Goal: Information Seeking & Learning: Learn about a topic

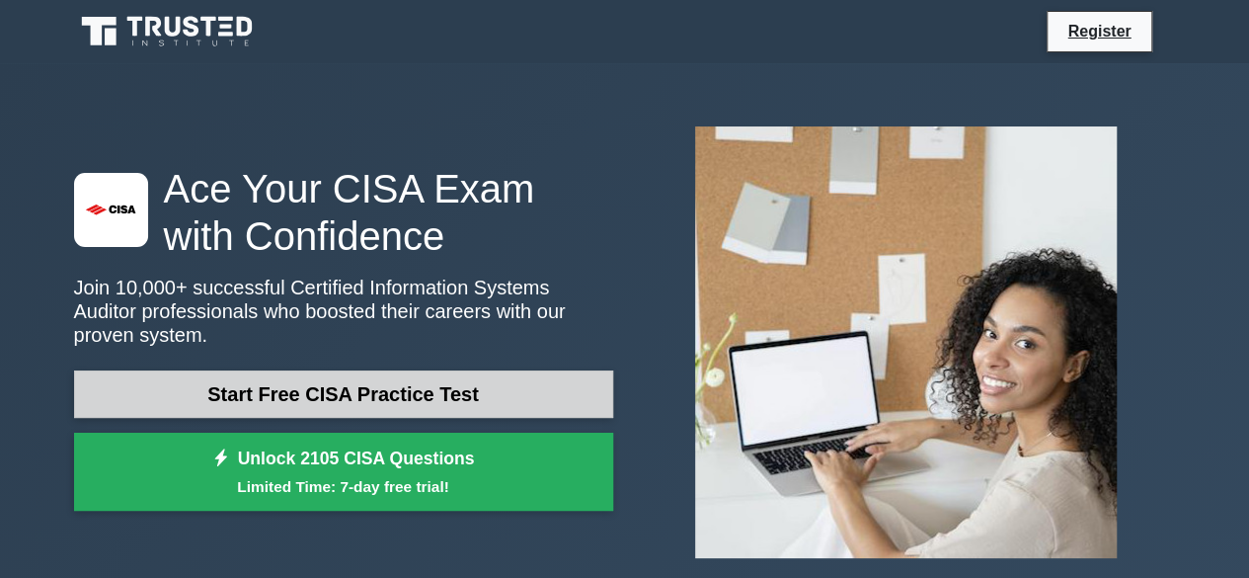
click at [511, 388] on link "Start Free CISA Practice Test" at bounding box center [343, 393] width 539 height 47
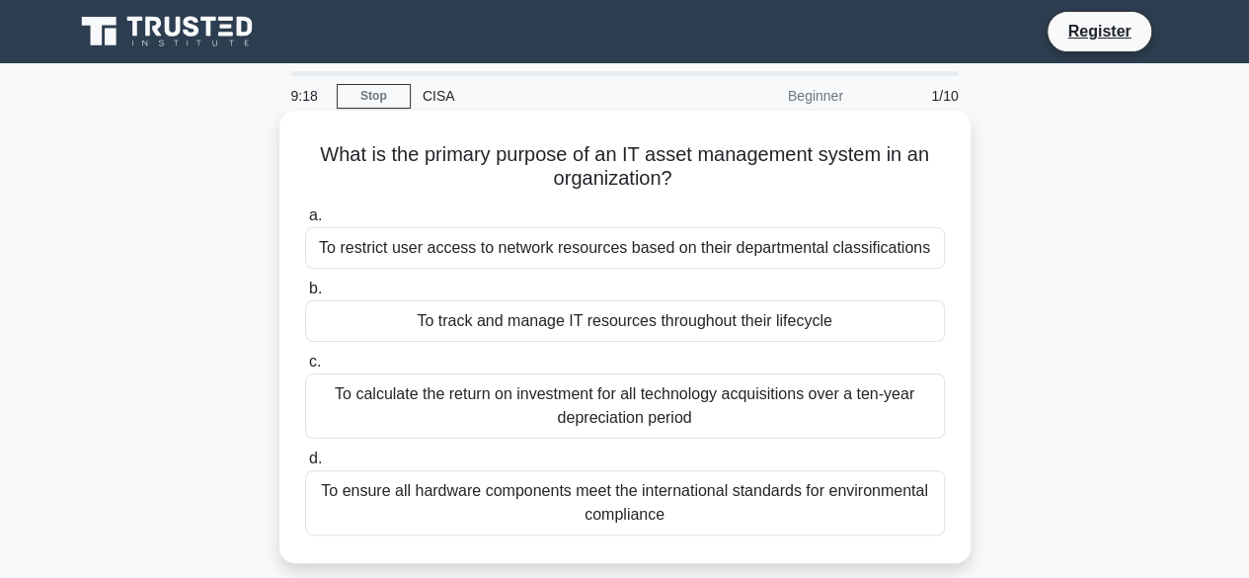
click at [750, 507] on div "To ensure all hardware components meet the international standards for environm…" at bounding box center [625, 502] width 640 height 65
click at [305, 465] on input "d. To ensure all hardware components meet the international standards for envir…" at bounding box center [305, 458] width 0 height 13
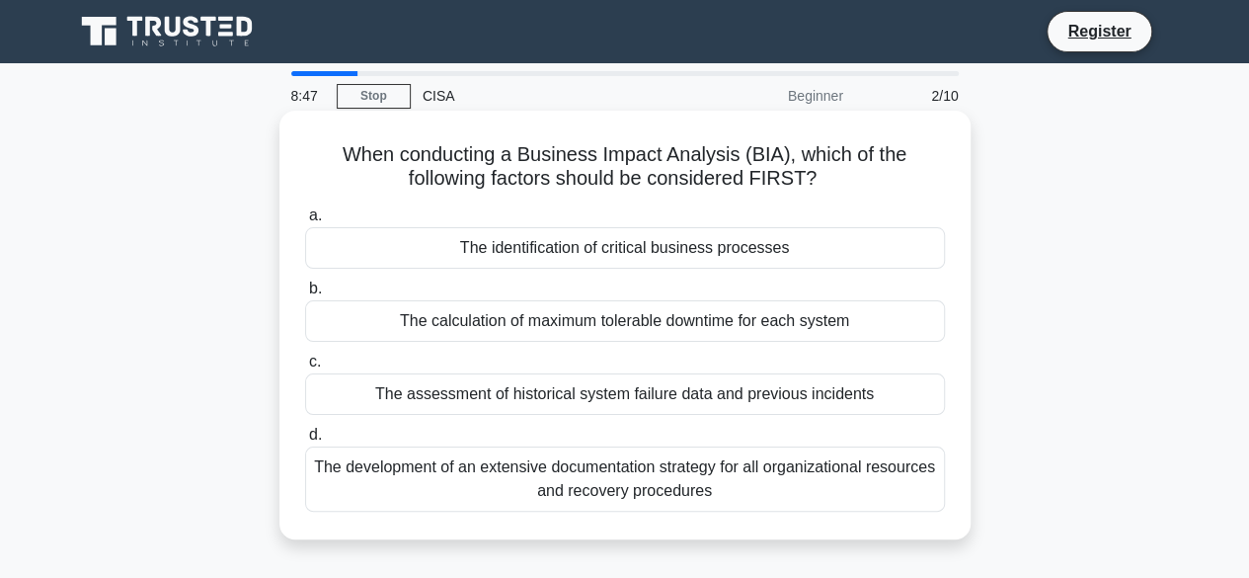
click at [700, 396] on div "The assessment of historical system failure data and previous incidents" at bounding box center [625, 393] width 640 height 41
click at [305, 368] on input "c. The assessment of historical system failure data and previous incidents" at bounding box center [305, 362] width 0 height 13
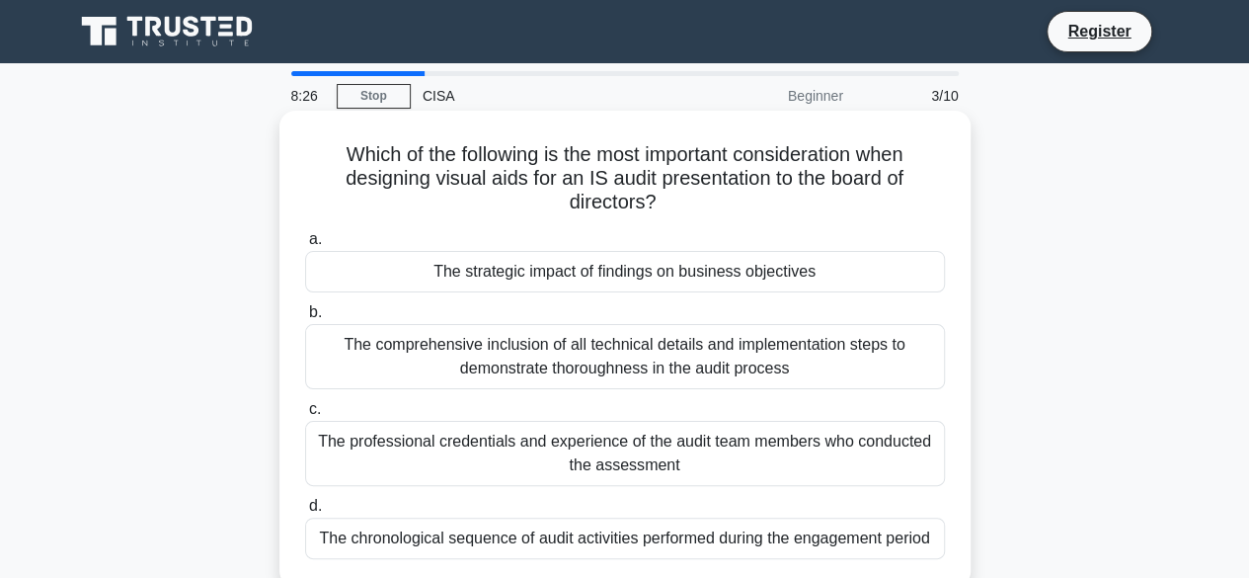
click at [630, 456] on div "The professional credentials and experience of the audit team members who condu…" at bounding box center [625, 453] width 640 height 65
click at [305, 416] on input "c. The professional credentials and experience of the audit team members who co…" at bounding box center [305, 409] width 0 height 13
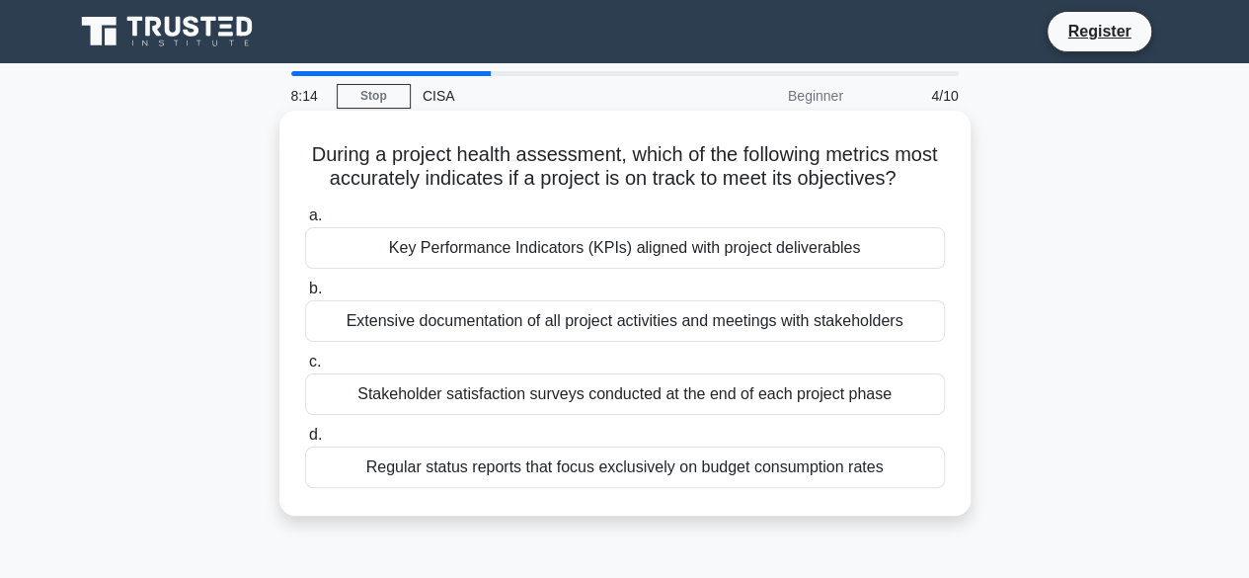
click at [624, 269] on div "Key Performance Indicators (KPIs) aligned with project deliverables" at bounding box center [625, 247] width 640 height 41
click at [305, 222] on input "a. Key Performance Indicators (KPIs) aligned with project deliverables" at bounding box center [305, 215] width 0 height 13
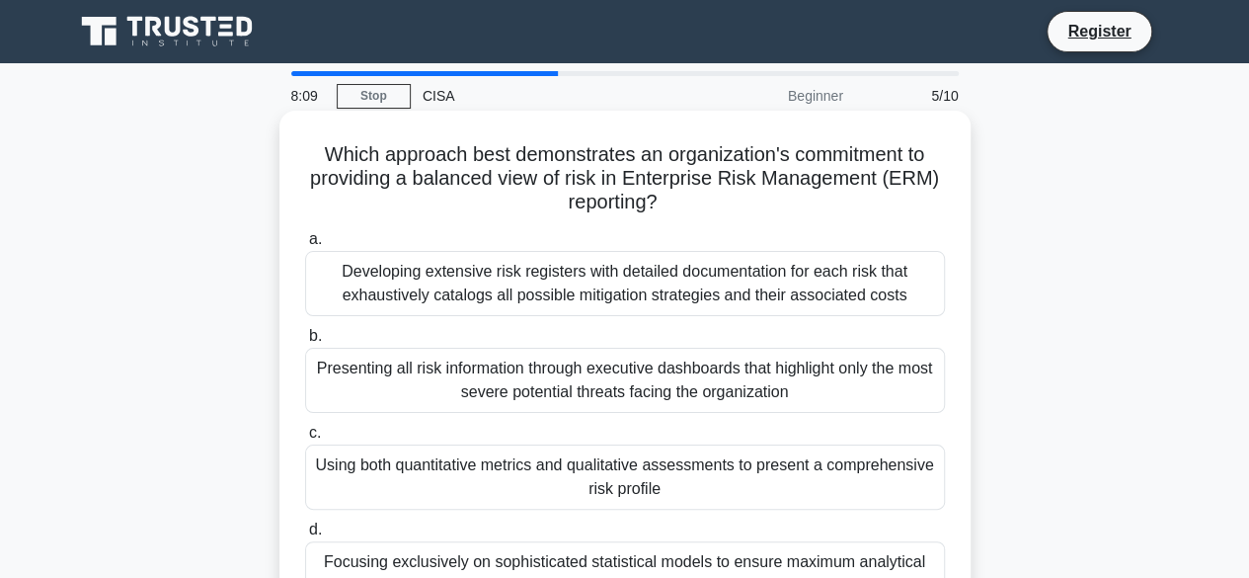
click at [620, 375] on div "Presenting all risk information through executive dashboards that highlight onl…" at bounding box center [625, 380] width 640 height 65
click at [305, 343] on input "b. Presenting all risk information through executive dashboards that highlight …" at bounding box center [305, 336] width 0 height 13
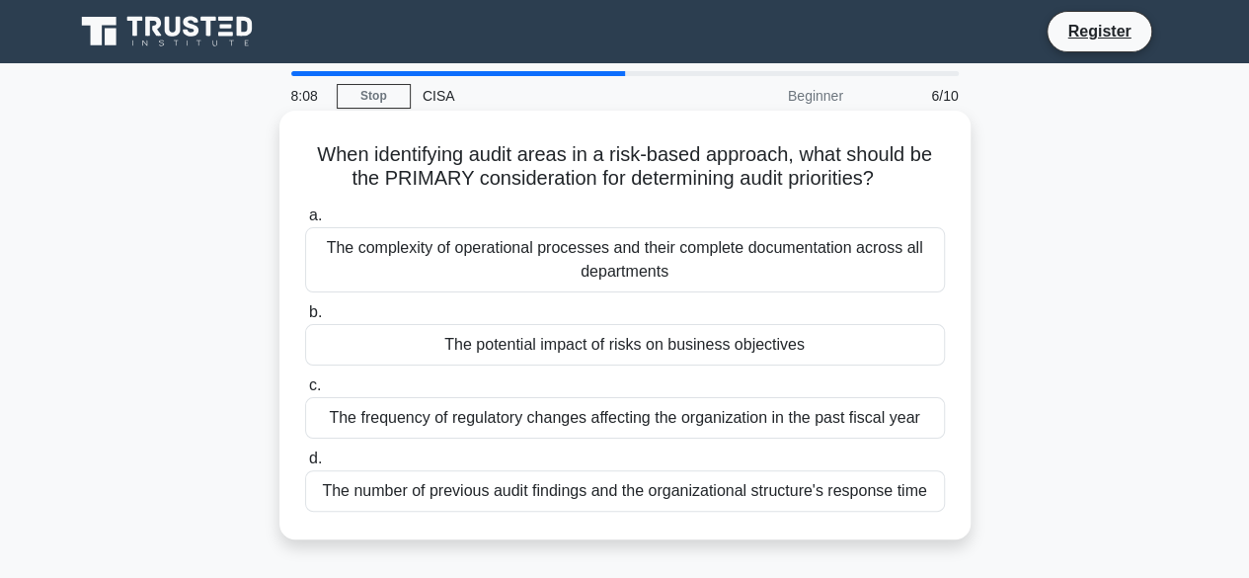
click at [620, 414] on div "The frequency of regulatory changes affecting the organization in the past fisc…" at bounding box center [625, 417] width 640 height 41
click at [305, 392] on input "c. The frequency of regulatory changes affecting the organization in the past f…" at bounding box center [305, 385] width 0 height 13
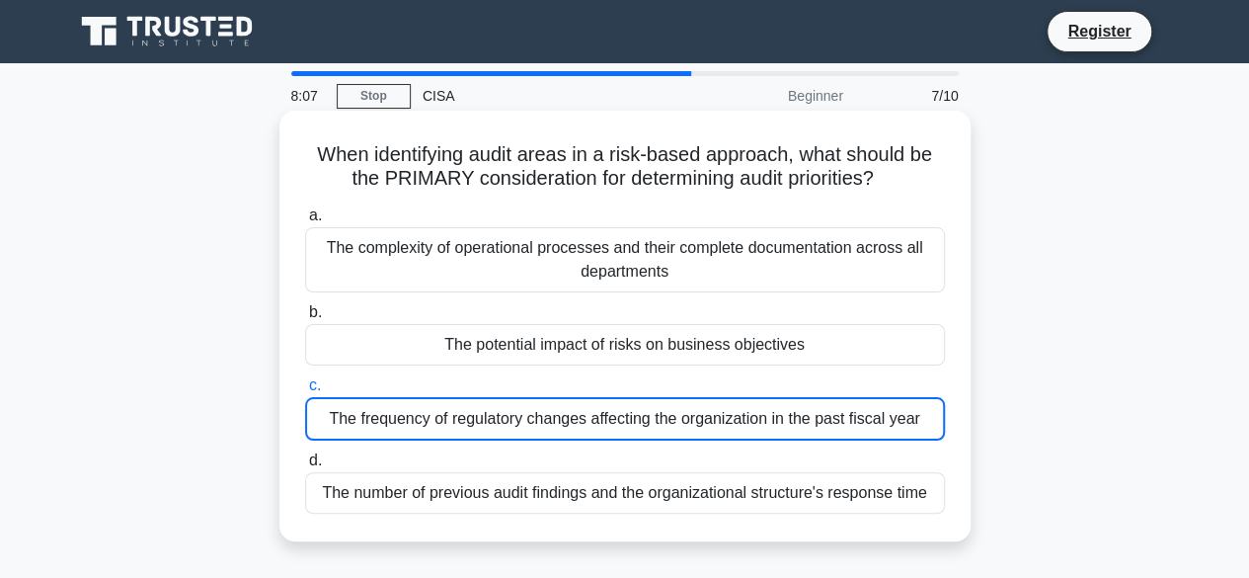
click at [614, 269] on div "The complexity of operational processes and their complete documentation across…" at bounding box center [625, 259] width 640 height 65
click at [305, 222] on input "a. The complexity of operational processes and their complete documentation acr…" at bounding box center [305, 215] width 0 height 13
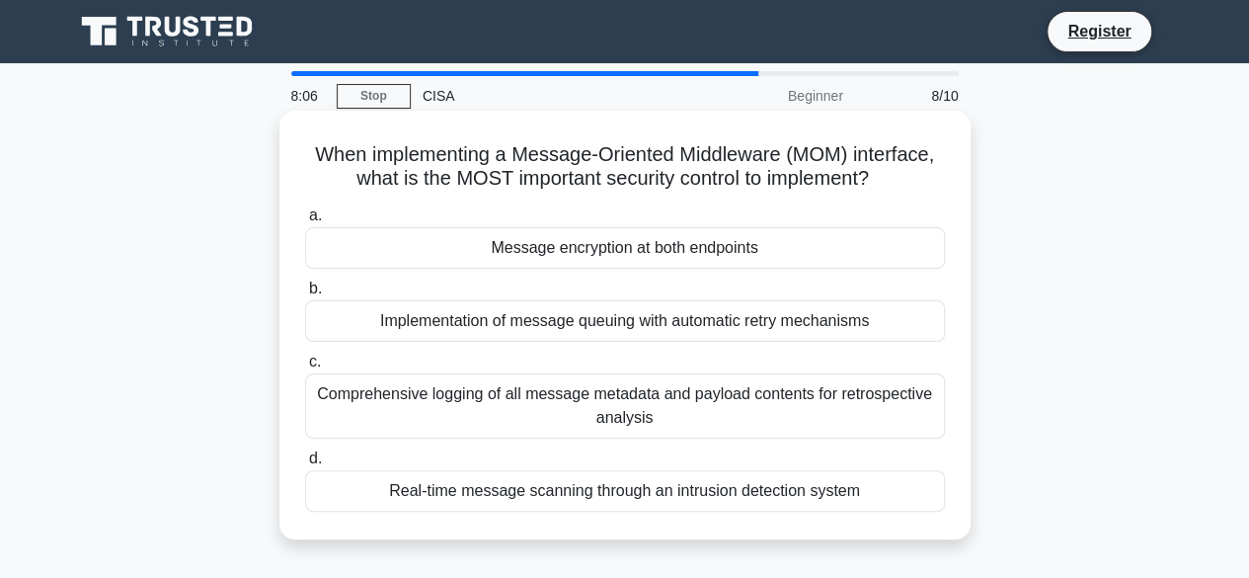
click at [618, 338] on div "Implementation of message queuing with automatic retry mechanisms" at bounding box center [625, 320] width 640 height 41
click at [305, 295] on input "b. Implementation of message queuing with automatic retry mechanisms" at bounding box center [305, 288] width 0 height 13
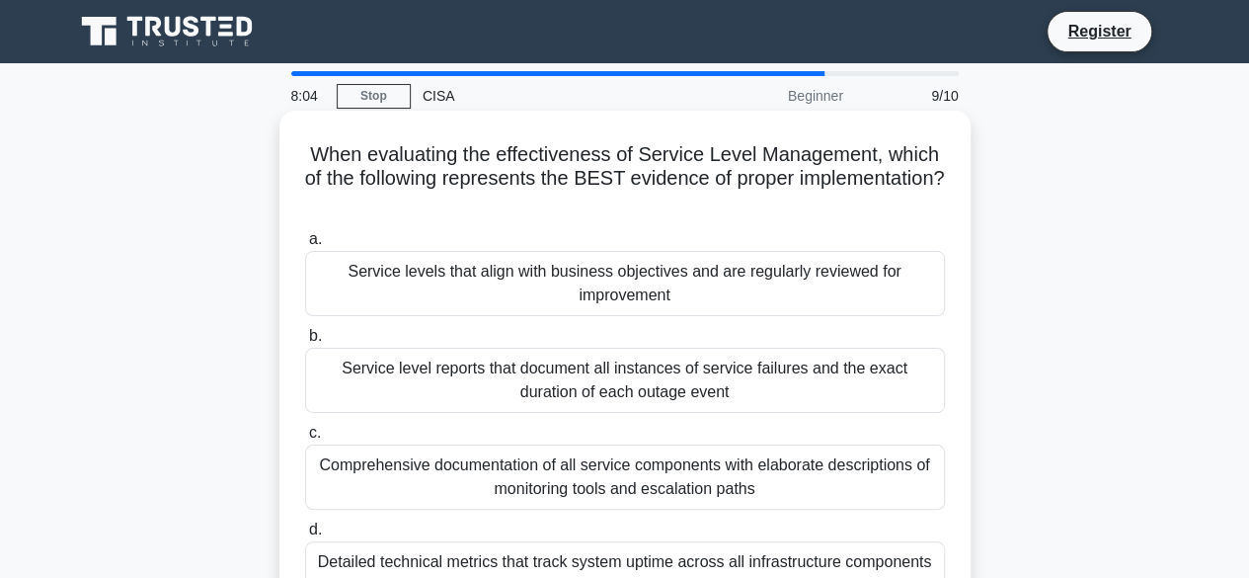
click at [616, 380] on div "Service level reports that document all instances of service failures and the e…" at bounding box center [625, 380] width 640 height 65
click at [305, 343] on input "b. Service level reports that document all instances of service failures and th…" at bounding box center [305, 336] width 0 height 13
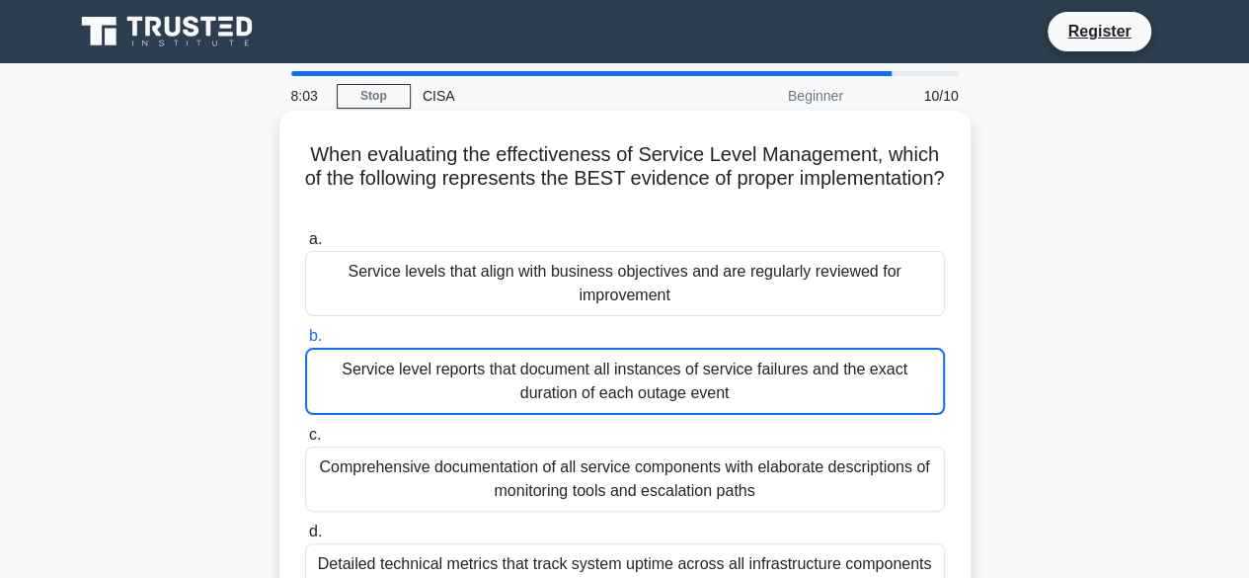
click at [617, 492] on div "Comprehensive documentation of all service components with elaborate descriptio…" at bounding box center [625, 478] width 640 height 65
click at [305, 441] on input "c. Comprehensive documentation of all service components with elaborate descrip…" at bounding box center [305, 435] width 0 height 13
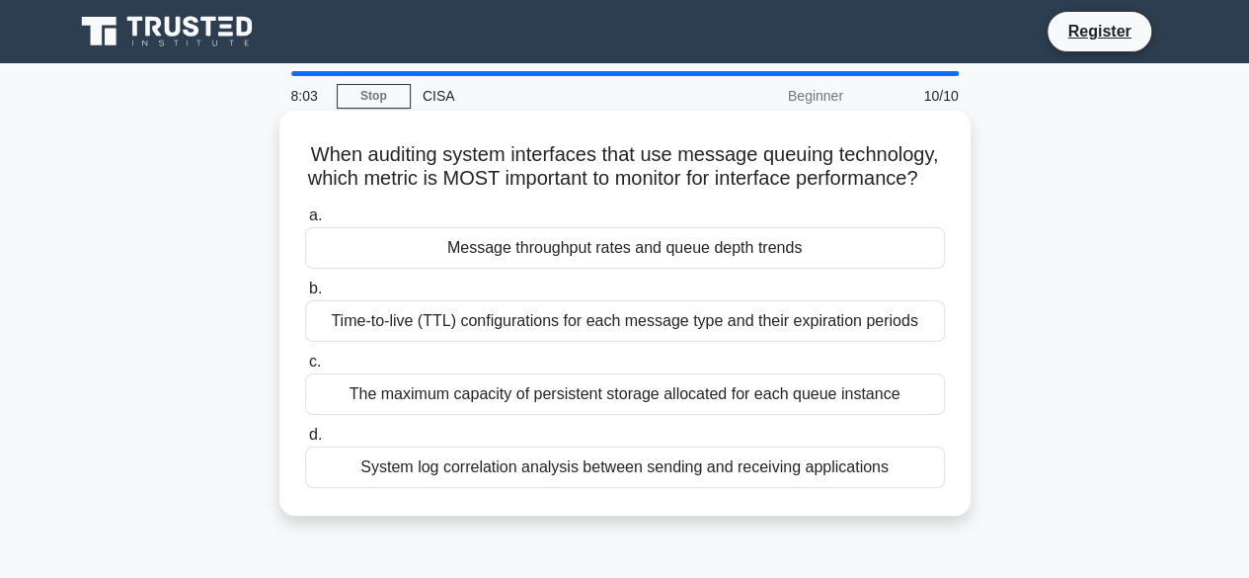
click at [620, 488] on div "System log correlation analysis between sending and receiving applications" at bounding box center [625, 466] width 640 height 41
click at [305, 441] on input "d. System log correlation analysis between sending and receiving applications" at bounding box center [305, 435] width 0 height 13
